Goal: Task Accomplishment & Management: Use online tool/utility

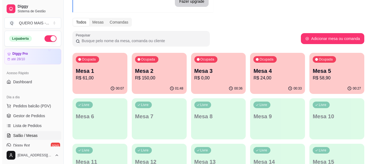
scroll to position [55, 0]
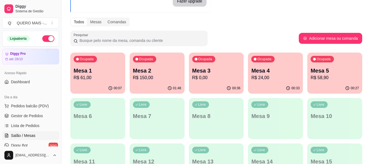
click at [99, 78] on p "R$ 61,00" at bounding box center [98, 78] width 48 height 7
click at [154, 83] on div "Ocupada Mesa 2 R$ 150,00" at bounding box center [156, 68] width 53 height 30
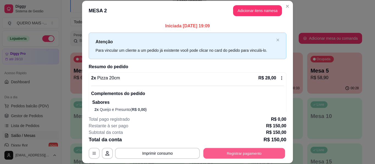
click at [239, 154] on button "Registrar pagamento" at bounding box center [244, 154] width 82 height 11
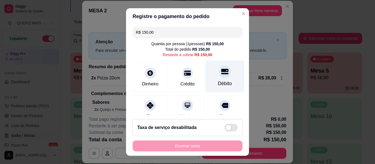
click at [210, 74] on div "Débito" at bounding box center [225, 77] width 39 height 32
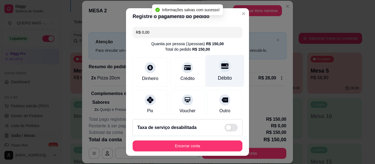
type input "R$ 0,00"
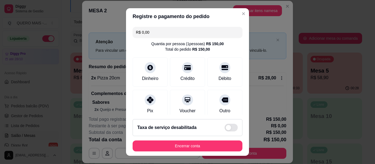
click at [192, 143] on button "Encerrar conta" at bounding box center [188, 146] width 110 height 11
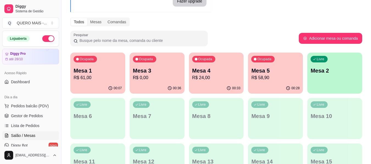
click at [151, 80] on p "R$ 0,00" at bounding box center [157, 78] width 48 height 7
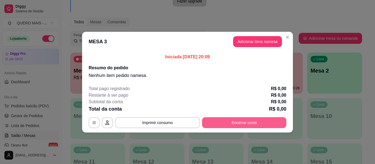
click at [217, 126] on button "Encerrar conta" at bounding box center [244, 123] width 84 height 11
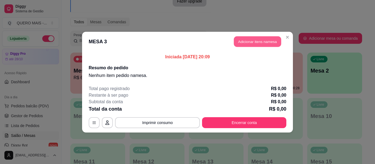
click at [250, 41] on button "Adicionar itens na mesa" at bounding box center [257, 41] width 47 height 11
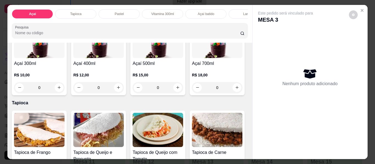
scroll to position [137, 0]
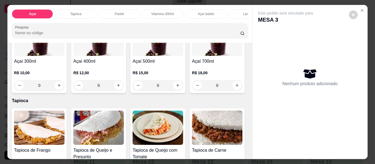
click at [124, 87] on div "0" at bounding box center [98, 85] width 51 height 11
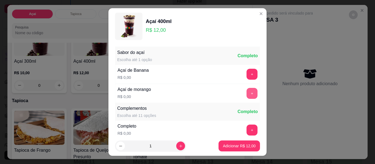
click at [247, 98] on button "+" at bounding box center [252, 93] width 11 height 11
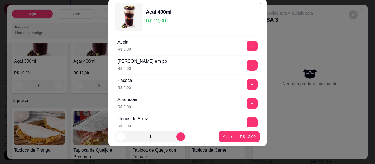
scroll to position [114, 0]
click at [247, 103] on button "+" at bounding box center [252, 103] width 11 height 11
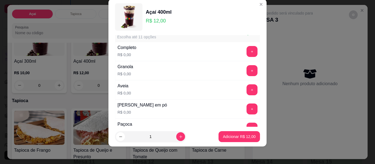
scroll to position [59, 0]
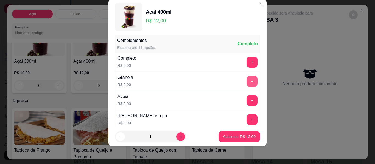
click at [247, 85] on button "+" at bounding box center [252, 81] width 11 height 11
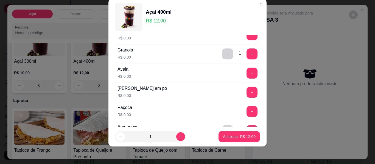
scroll to position [114, 0]
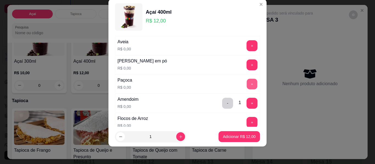
click at [247, 85] on button "+" at bounding box center [252, 84] width 11 height 11
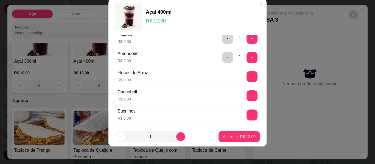
scroll to position [169, 0]
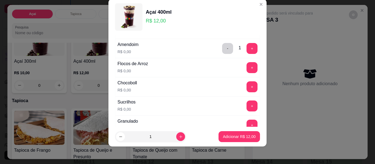
click at [247, 87] on button "+" at bounding box center [252, 87] width 11 height 11
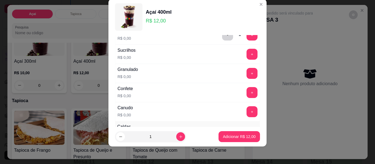
scroll to position [224, 0]
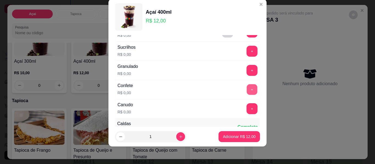
click at [247, 91] on button "+" at bounding box center [252, 90] width 11 height 11
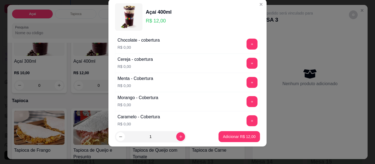
scroll to position [333, 0]
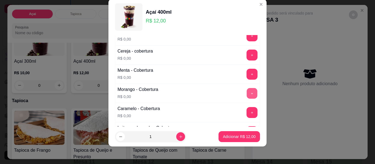
click at [247, 96] on button "+" at bounding box center [252, 93] width 11 height 11
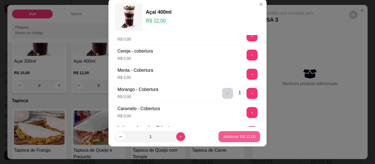
click at [229, 136] on p "Adicionar R$ 12,00" at bounding box center [239, 136] width 33 height 5
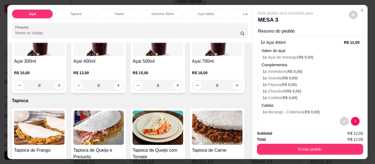
scroll to position [0, 0]
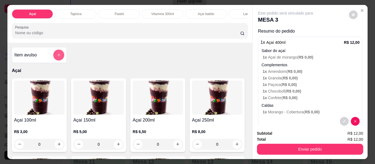
click at [59, 58] on button "add-separate-item" at bounding box center [58, 55] width 11 height 11
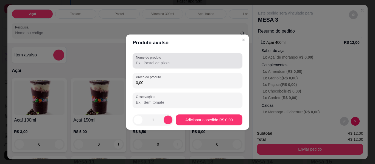
click at [146, 66] on div at bounding box center [187, 60] width 103 height 11
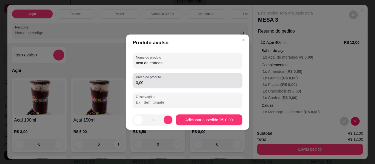
type input "taxa de entrega"
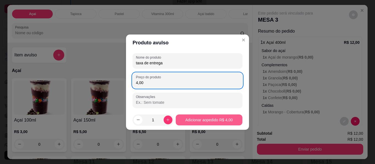
type input "4,00"
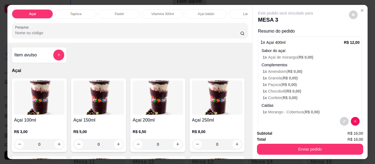
click at [287, 144] on button "Enviar pedido" at bounding box center [310, 149] width 106 height 11
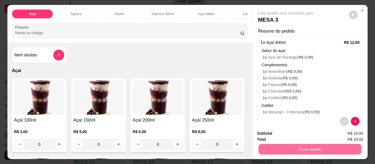
click at [341, 135] on button "Enviar pedido" at bounding box center [348, 134] width 31 height 10
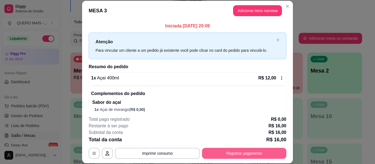
click at [242, 156] on button "Registrar pagamento" at bounding box center [244, 153] width 84 height 11
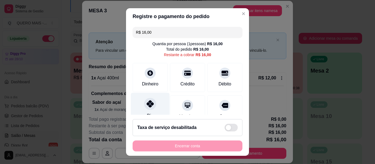
click at [151, 107] on div at bounding box center [150, 104] width 12 height 12
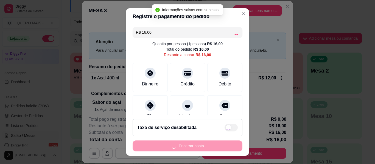
type input "R$ 0,00"
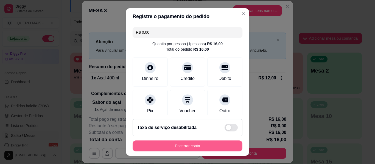
click at [179, 147] on button "Encerrar conta" at bounding box center [188, 146] width 110 height 11
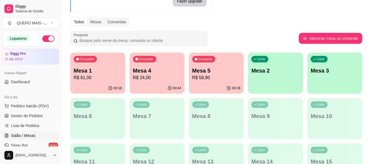
click at [214, 86] on div "00:38" at bounding box center [216, 88] width 55 height 11
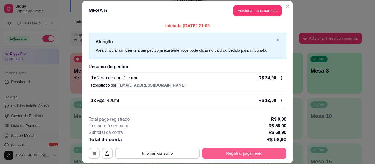
click at [215, 153] on button "Registrar pagamento" at bounding box center [244, 153] width 84 height 11
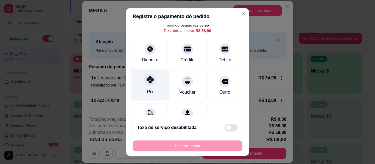
scroll to position [51, 0]
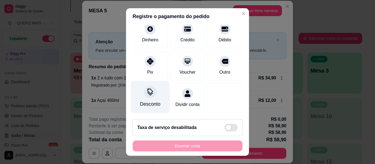
click at [146, 94] on div "Desconto" at bounding box center [150, 97] width 39 height 32
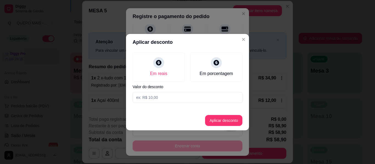
click at [152, 99] on input at bounding box center [188, 97] width 110 height 11
type input "2,50"
click at [209, 120] on button "Aplicar desconto" at bounding box center [223, 120] width 37 height 11
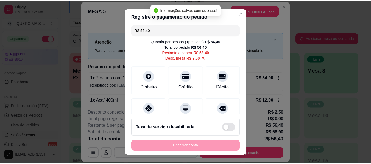
scroll to position [0, 0]
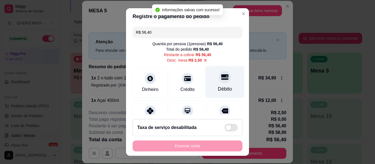
click at [209, 85] on div "Débito" at bounding box center [225, 82] width 39 height 32
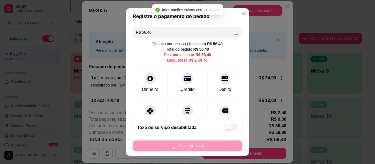
type input "R$ 0,00"
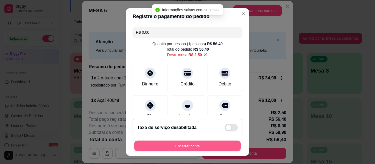
click at [194, 149] on button "Encerrar conta" at bounding box center [187, 146] width 107 height 11
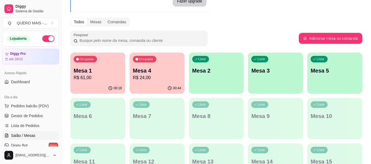
click at [155, 88] on div "00:44" at bounding box center [157, 88] width 55 height 11
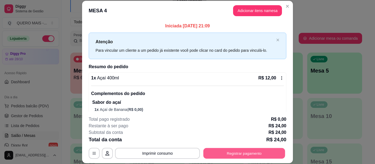
click at [244, 151] on button "Registrar pagamento" at bounding box center [244, 154] width 82 height 11
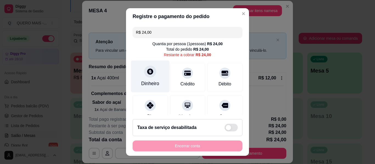
click at [146, 85] on div "Dinheiro" at bounding box center [150, 83] width 18 height 7
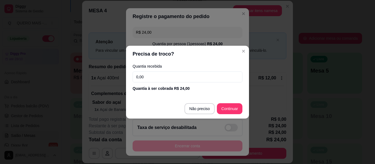
click at [164, 79] on input "0,00" at bounding box center [188, 77] width 110 height 11
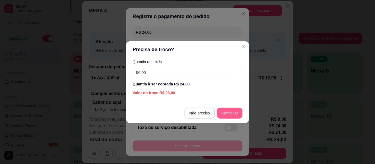
type input "50,00"
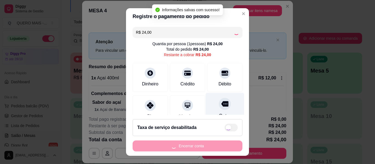
type input "R$ 0,00"
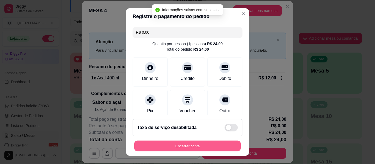
click at [199, 145] on button "Encerrar conta" at bounding box center [187, 146] width 107 height 11
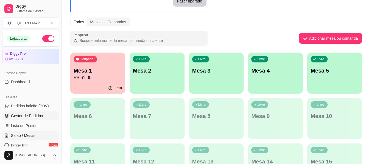
click at [29, 114] on span "Gestor de Pedidos" at bounding box center [27, 115] width 32 height 5
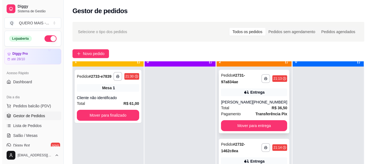
scroll to position [15, 0]
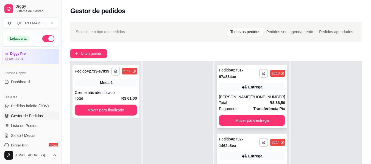
click at [237, 118] on button "Mover para entrega" at bounding box center [252, 120] width 66 height 11
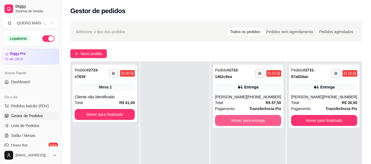
click at [237, 118] on button "Mover para entrega" at bounding box center [248, 120] width 66 height 11
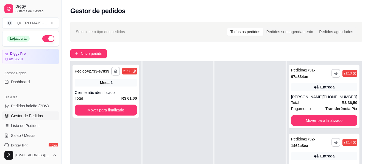
click at [114, 119] on div "**********" at bounding box center [105, 144] width 71 height 164
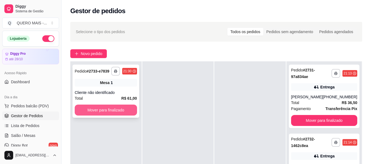
click at [109, 112] on button "Mover para finalizado" at bounding box center [106, 110] width 62 height 11
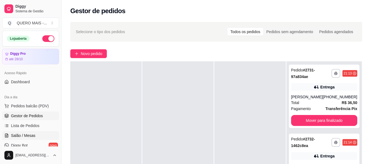
click at [22, 134] on span "Salão / Mesas" at bounding box center [23, 135] width 24 height 5
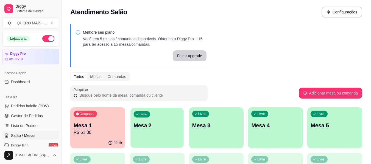
click at [161, 138] on div "Livre Mesa 2" at bounding box center [156, 125] width 53 height 34
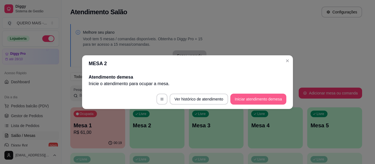
click at [257, 101] on button "Iniciar atendimento de mesa" at bounding box center [258, 99] width 56 height 11
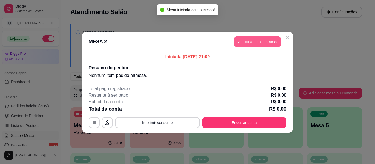
click at [254, 39] on button "Adicionar itens na mesa" at bounding box center [257, 41] width 47 height 11
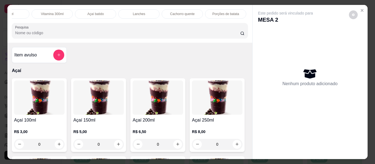
scroll to position [0, 121]
click at [134, 12] on div "Lanches" at bounding box center [128, 13] width 41 height 9
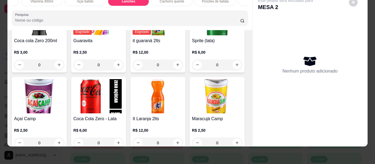
scroll to position [1292, 0]
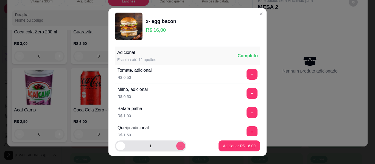
click at [179, 148] on icon "increase-product-quantity" at bounding box center [181, 146] width 4 height 4
type input "2"
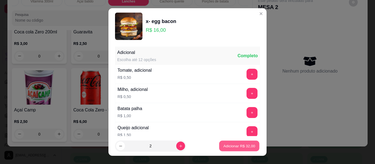
click at [228, 149] on button "Adicionar R$ 32,00" at bounding box center [239, 146] width 40 height 11
type input "2"
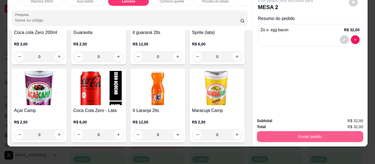
click at [303, 135] on button "Enviar pedido" at bounding box center [310, 137] width 106 height 11
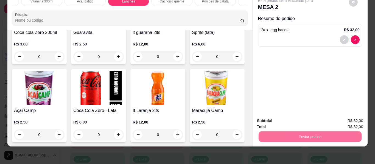
click at [344, 118] on button "Enviar pedido" at bounding box center [348, 119] width 31 height 10
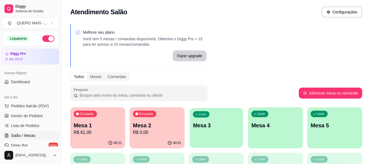
click at [210, 134] on div "Livre Mesa 3" at bounding box center [216, 125] width 53 height 34
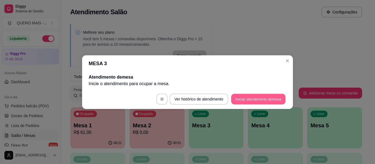
click at [248, 100] on button "Iniciar atendimento de mesa" at bounding box center [258, 99] width 54 height 11
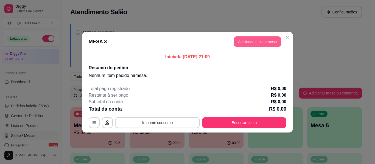
click at [242, 43] on button "Adicionar itens na mesa" at bounding box center [257, 41] width 47 height 11
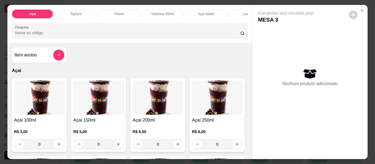
scroll to position [0, 151]
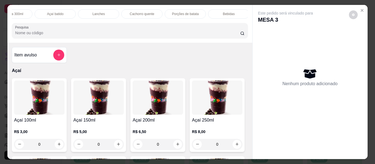
click at [93, 12] on p "Lanches" at bounding box center [99, 14] width 12 height 4
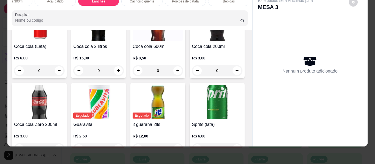
scroll to position [1210, 0]
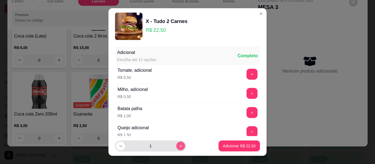
click at [179, 145] on icon "increase-product-quantity" at bounding box center [181, 146] width 4 height 4
type input "2"
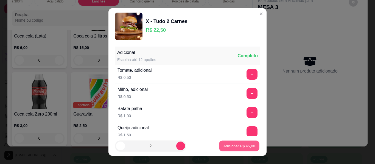
click at [222, 149] on button "Adicionar R$ 45,00" at bounding box center [239, 146] width 40 height 11
type input "2"
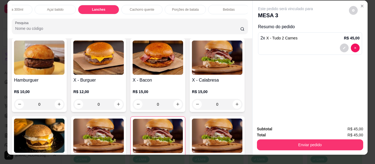
scroll to position [0, 0]
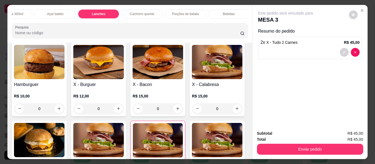
click at [180, 12] on p "Porções de batata" at bounding box center [185, 14] width 27 height 4
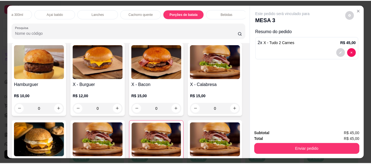
scroll to position [15, 0]
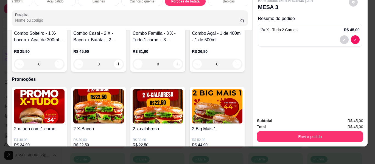
type input "1"
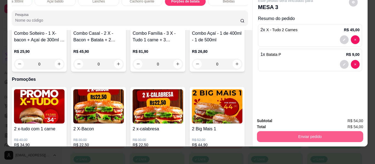
click at [293, 135] on button "Enviar pedido" at bounding box center [310, 137] width 106 height 11
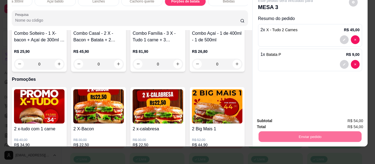
click at [348, 118] on button "Enviar pedido" at bounding box center [349, 119] width 30 height 10
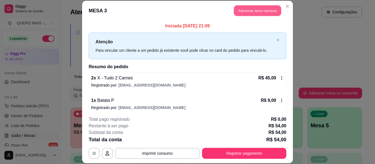
click at [242, 15] on button "Adicionar itens na mesa" at bounding box center [257, 10] width 47 height 11
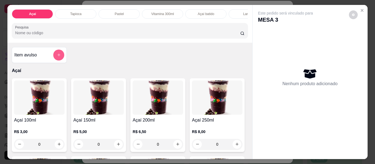
click at [56, 60] on button "add-separate-item" at bounding box center [58, 55] width 11 height 11
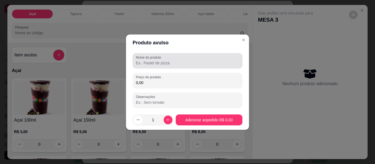
click at [150, 65] on input "Nome do produto" at bounding box center [187, 62] width 103 height 5
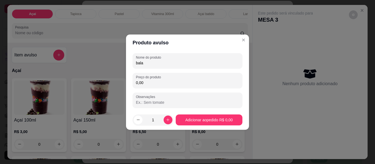
type input "bala"
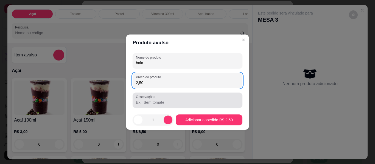
type input "2,50"
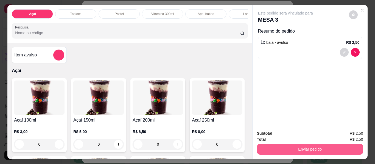
click at [286, 144] on button "Enviar pedido" at bounding box center [310, 149] width 106 height 11
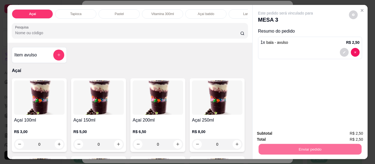
click at [339, 135] on button "Enviar pedido" at bounding box center [348, 134] width 31 height 10
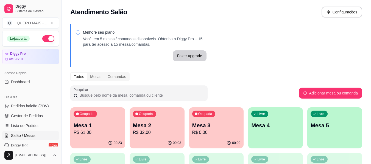
click at [210, 138] on div "Ocupada Mesa 3 R$ 0,00" at bounding box center [216, 123] width 55 height 30
click at [155, 143] on div "00:12" at bounding box center [157, 143] width 55 height 11
